Goal: Transaction & Acquisition: Book appointment/travel/reservation

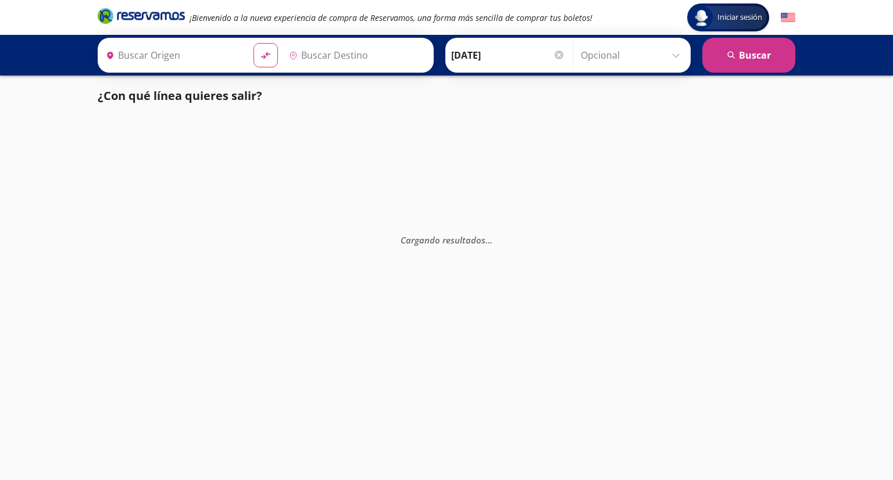
type input "[GEOGRAPHIC_DATA], [GEOGRAPHIC_DATA]"
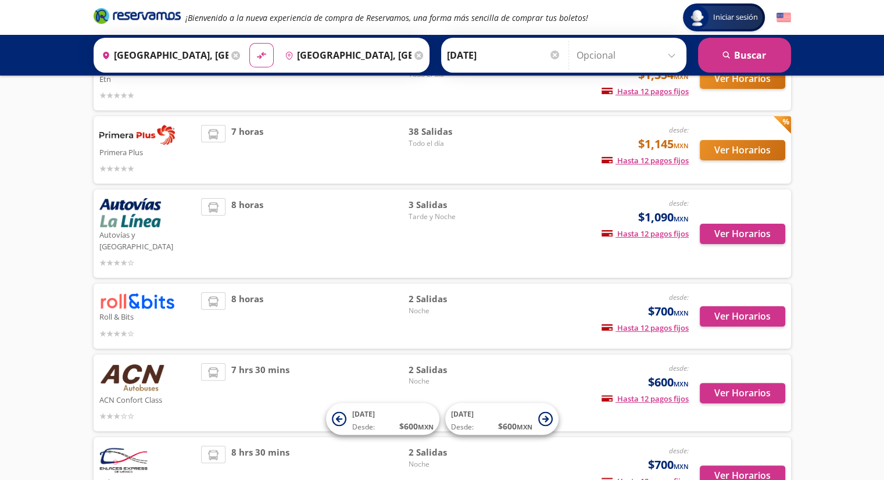
scroll to position [151, 0]
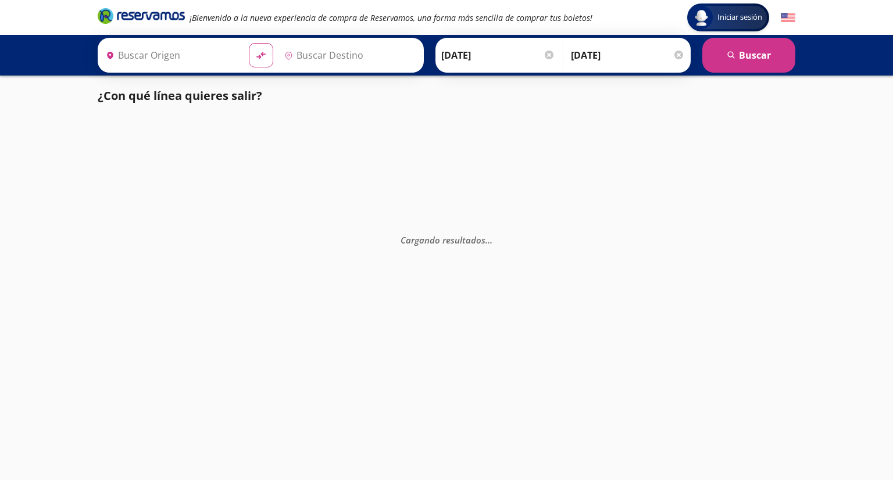
type input "[GEOGRAPHIC_DATA], [GEOGRAPHIC_DATA]"
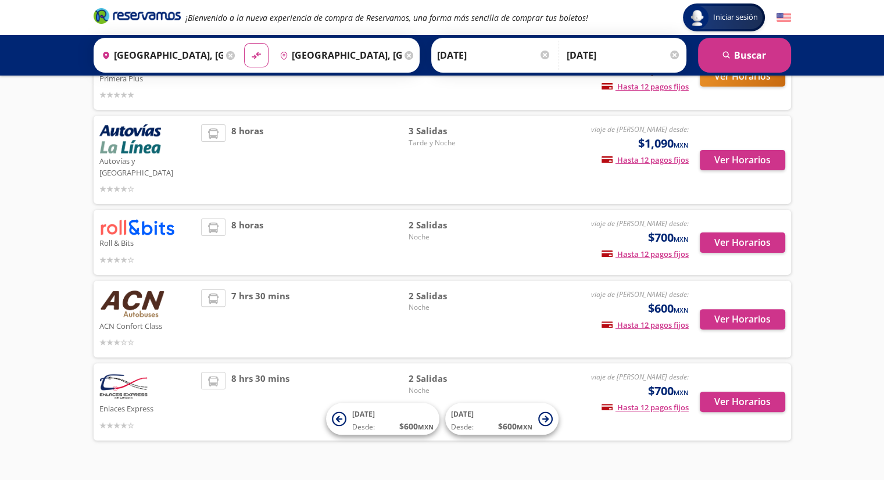
scroll to position [267, 0]
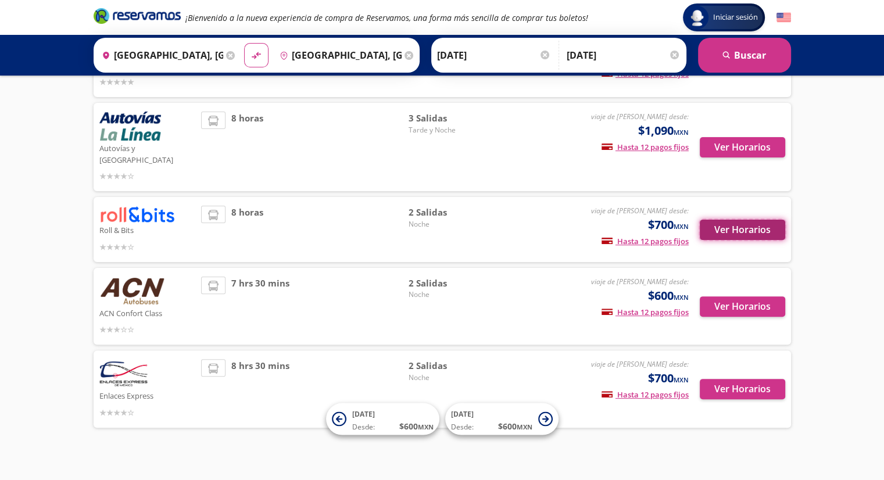
click at [747, 220] on button "Ver Horarios" at bounding box center [742, 230] width 85 height 20
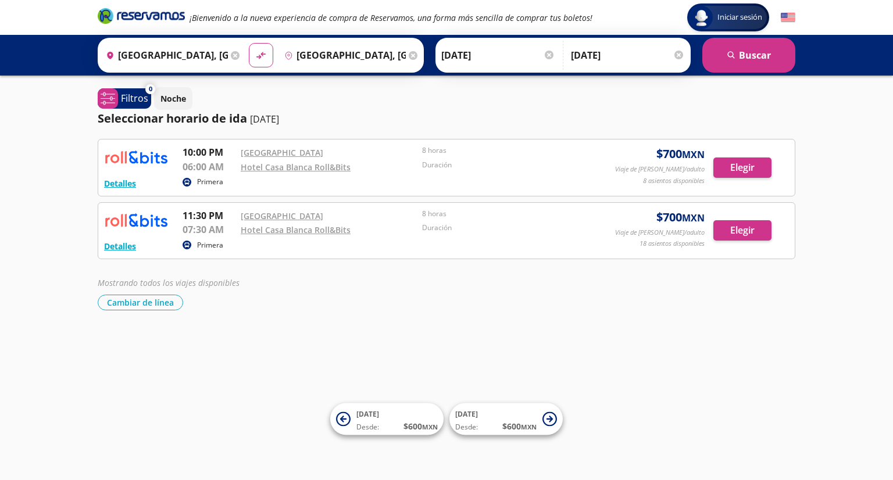
click at [114, 189] on div "Detalles" at bounding box center [120, 183] width 32 height 14
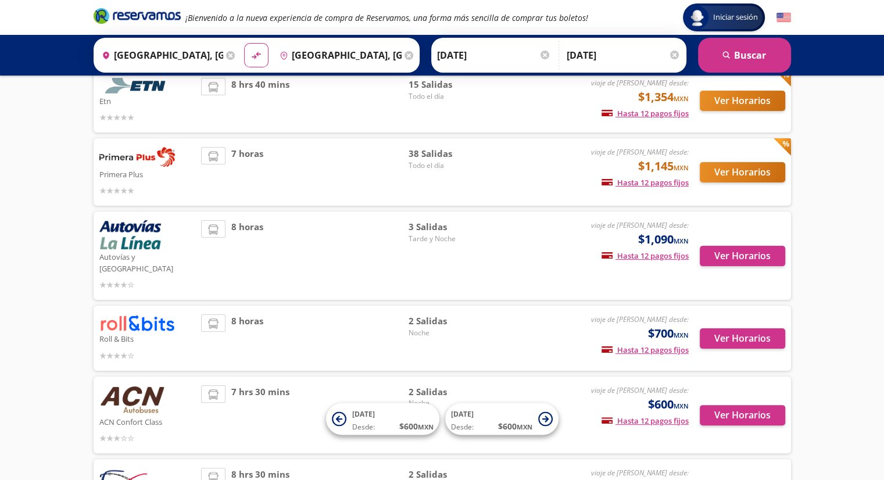
scroll to position [151, 0]
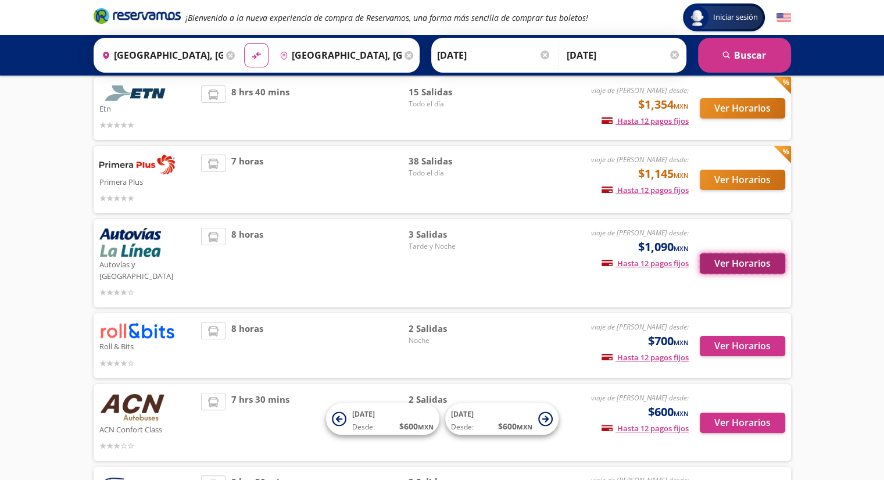
click at [754, 259] on button "Ver Horarios" at bounding box center [742, 263] width 85 height 20
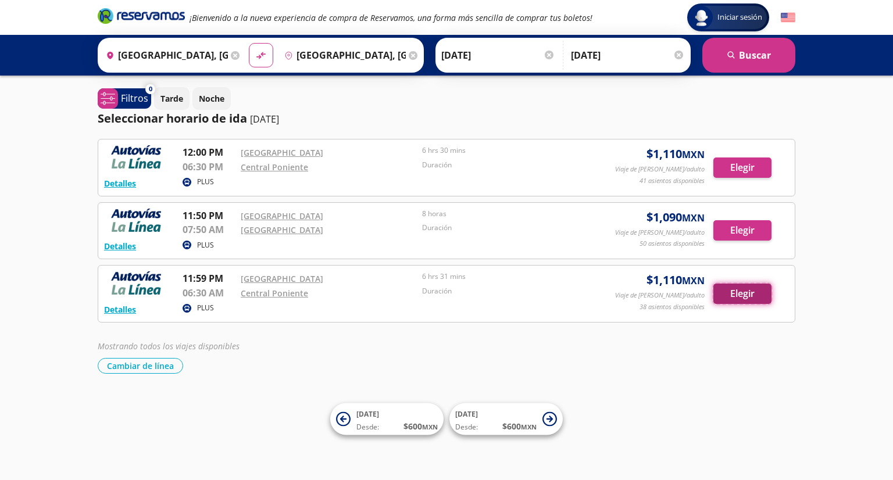
click at [753, 292] on button "Elegir" at bounding box center [742, 294] width 58 height 20
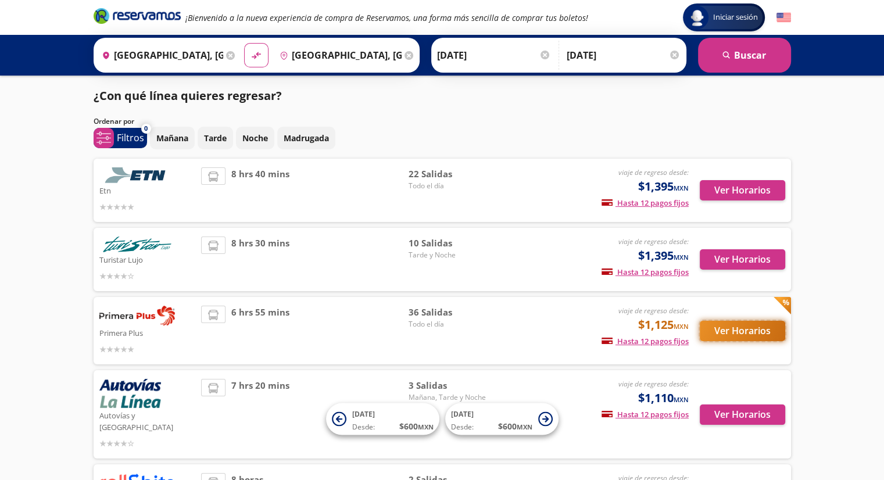
click at [750, 338] on button "Ver Horarios" at bounding box center [742, 331] width 85 height 20
